Goal: Navigation & Orientation: Find specific page/section

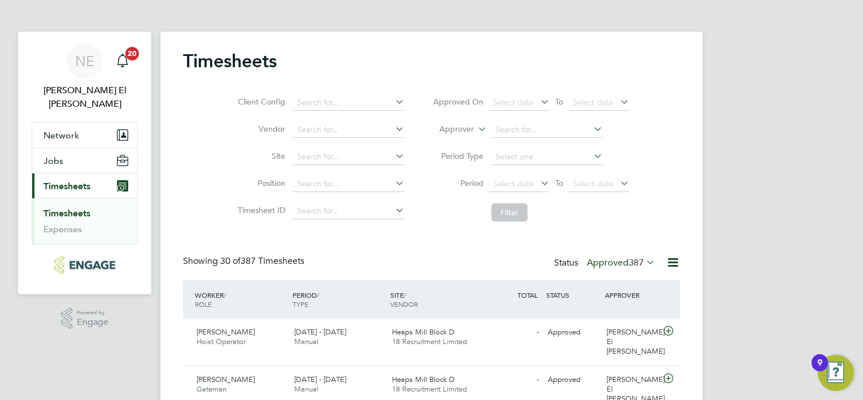
click at [642, 262] on span "387" at bounding box center [635, 262] width 15 height 11
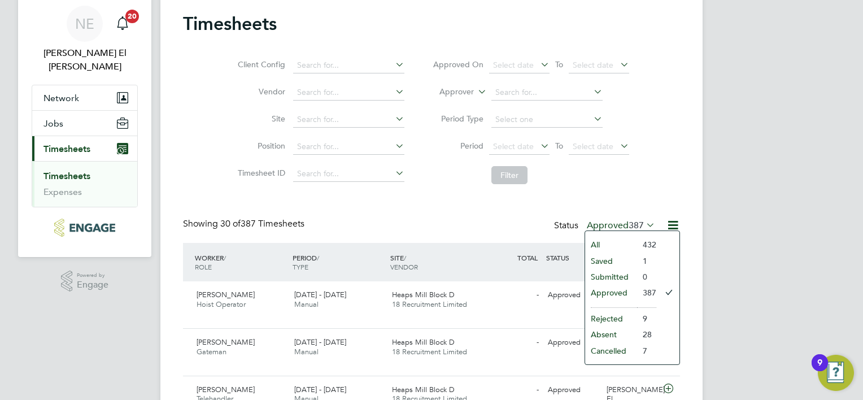
scroll to position [56, 0]
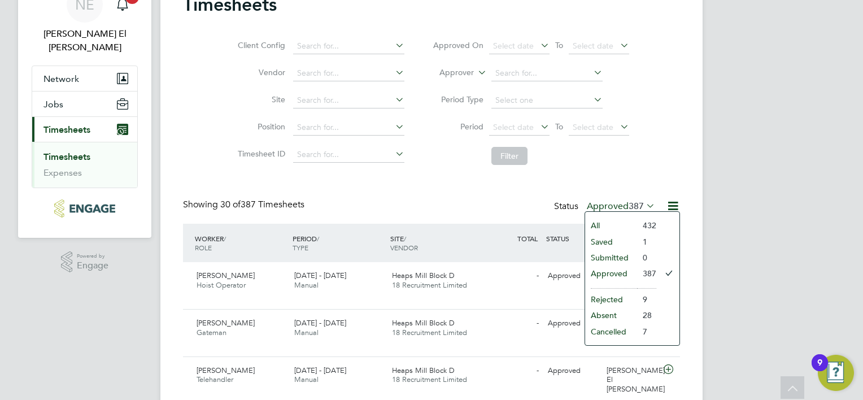
click at [677, 199] on icon at bounding box center [673, 206] width 14 height 14
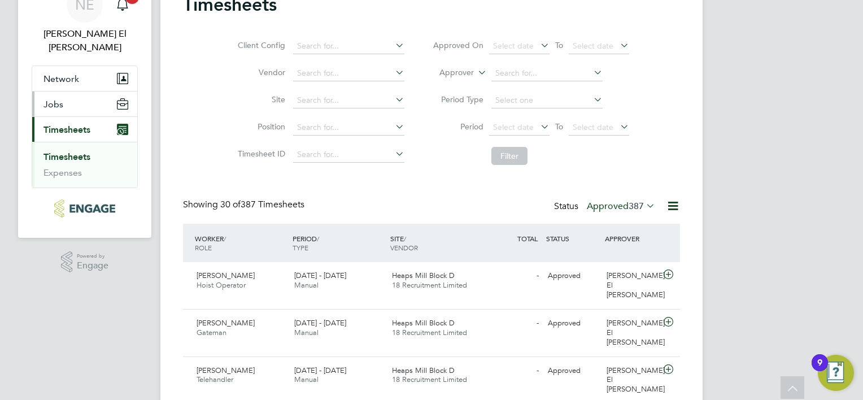
click at [56, 99] on span "Jobs" at bounding box center [53, 104] width 20 height 11
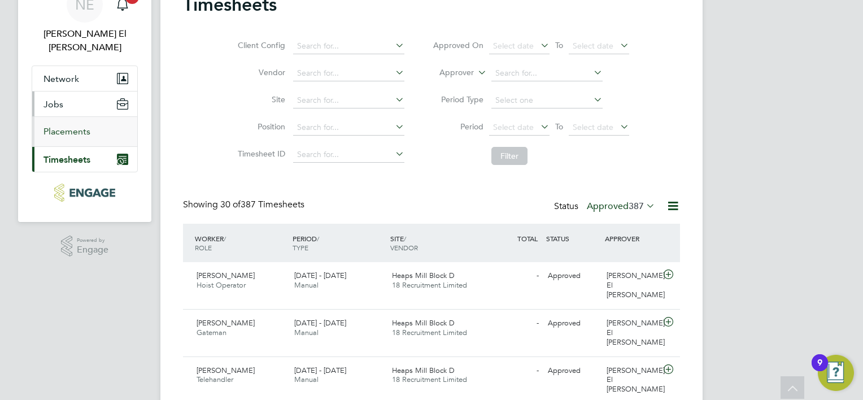
click at [75, 126] on link "Placements" at bounding box center [66, 131] width 47 height 11
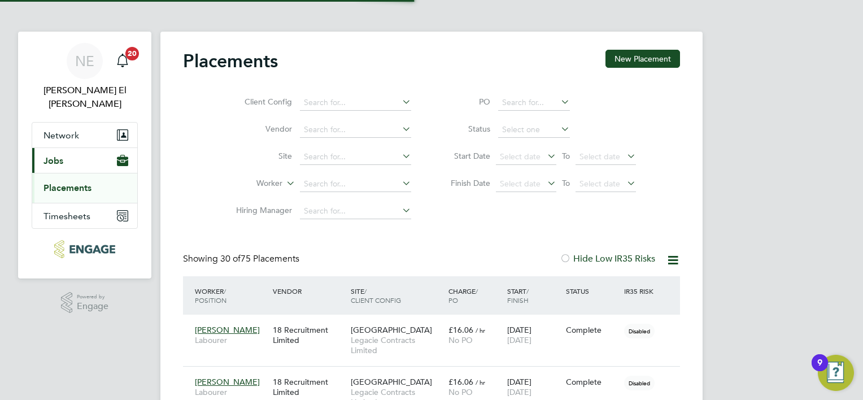
scroll to position [5, 5]
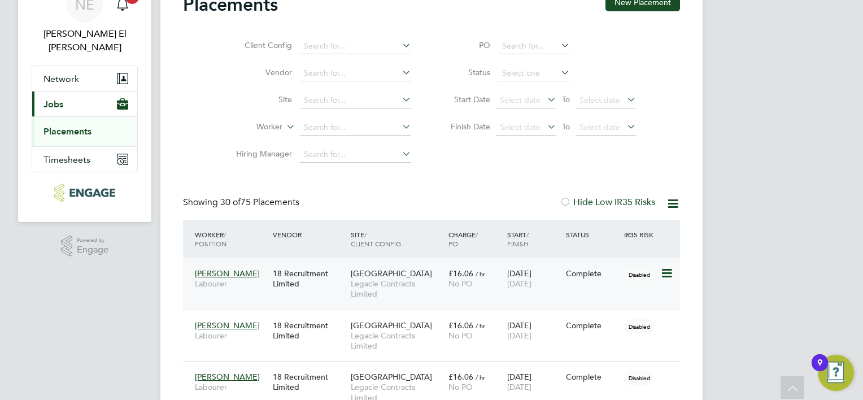
click at [453, 298] on div "[PERSON_NAME] Labourer 18 Recruitment Limited One Park [PERSON_NAME] Contracts …" at bounding box center [431, 283] width 497 height 51
click at [661, 273] on icon at bounding box center [665, 274] width 11 height 14
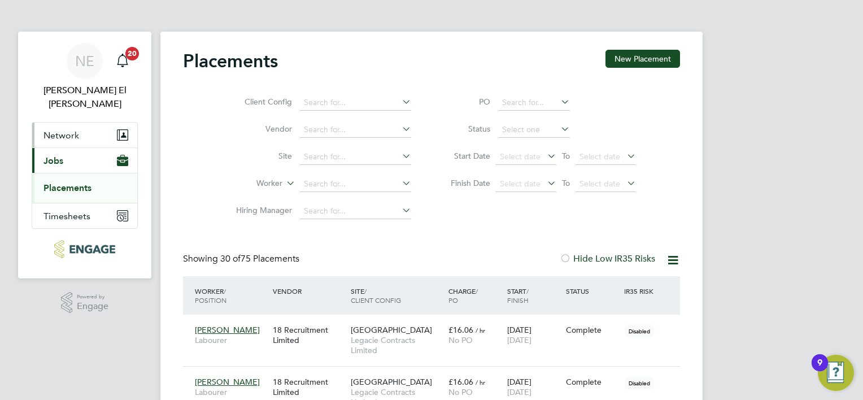
click at [84, 129] on button "Network" at bounding box center [84, 135] width 105 height 25
click at [84, 125] on button "Network" at bounding box center [84, 135] width 105 height 25
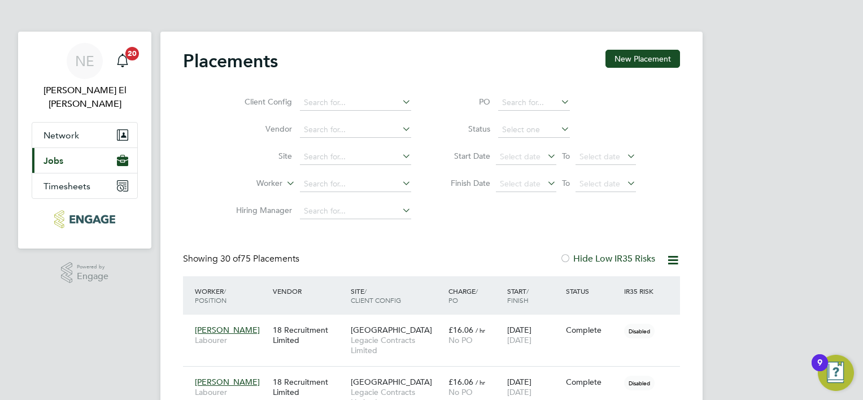
click at [59, 156] on button "Current page: Jobs" at bounding box center [84, 160] width 105 height 25
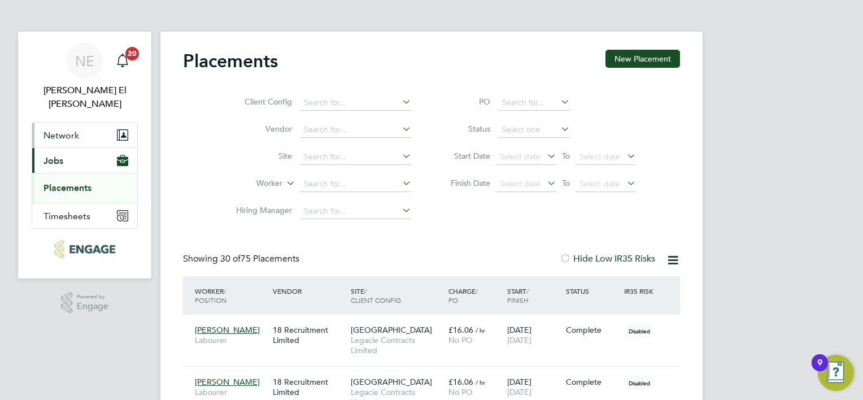
click at [58, 130] on span "Network" at bounding box center [61, 135] width 36 height 11
click at [54, 157] on link "Sites" at bounding box center [53, 162] width 20 height 11
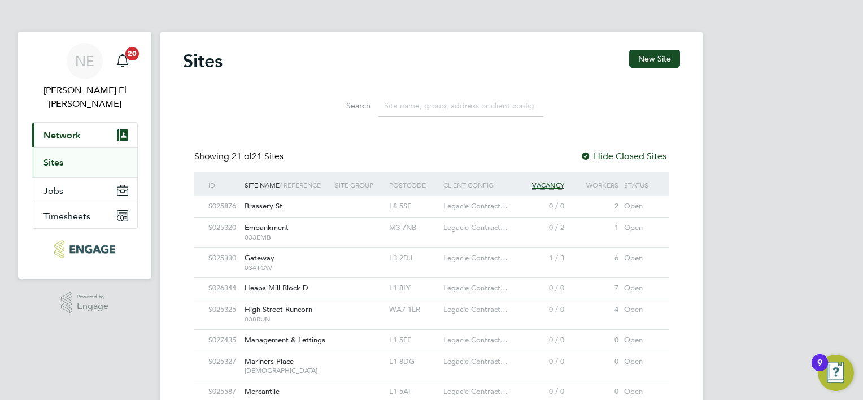
click at [288, 224] on span "Embankment" at bounding box center [266, 227] width 44 height 10
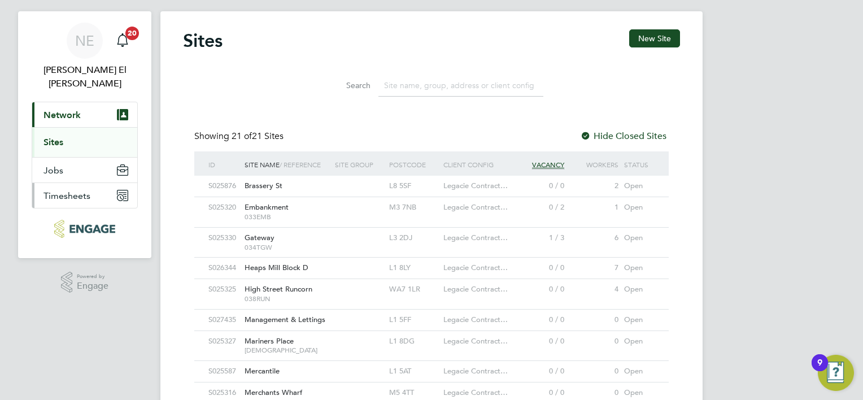
click at [69, 190] on span "Timesheets" at bounding box center [66, 195] width 47 height 11
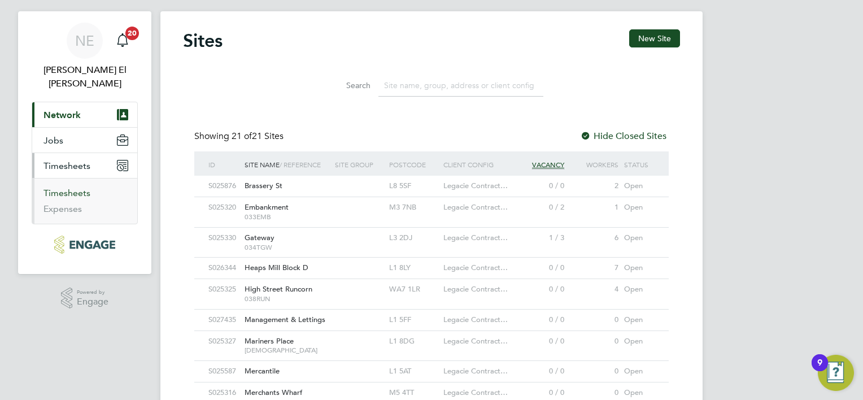
click at [69, 187] on link "Timesheets" at bounding box center [66, 192] width 47 height 11
